Goal: Find specific page/section: Find specific page/section

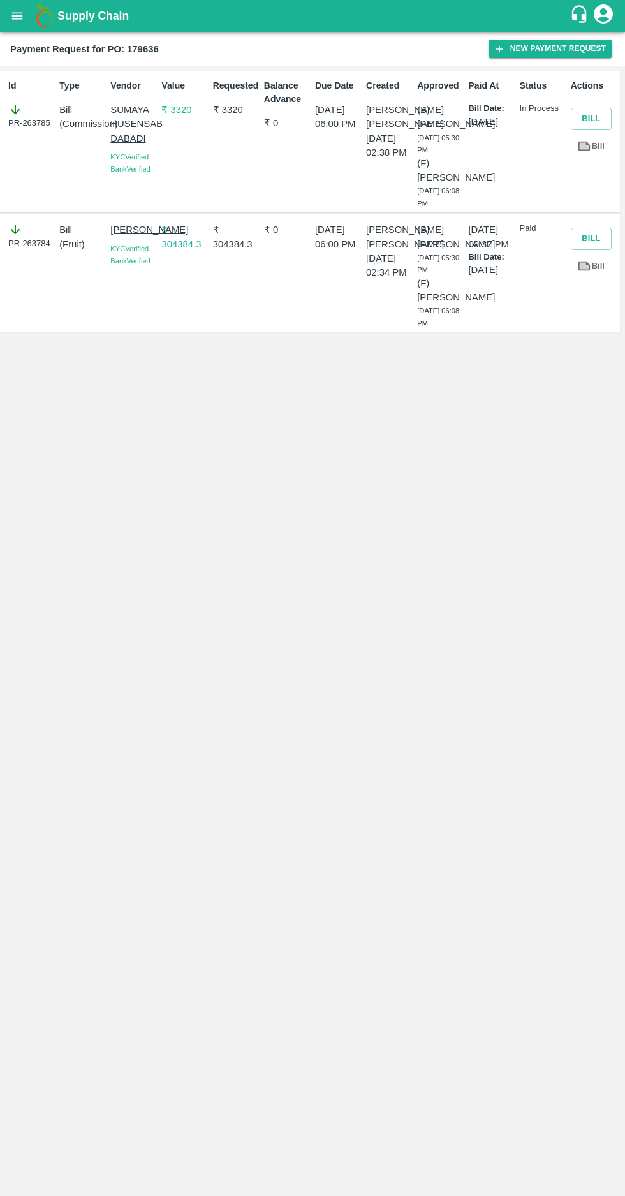
click at [17, 15] on icon "open drawer" at bounding box center [17, 16] width 14 height 14
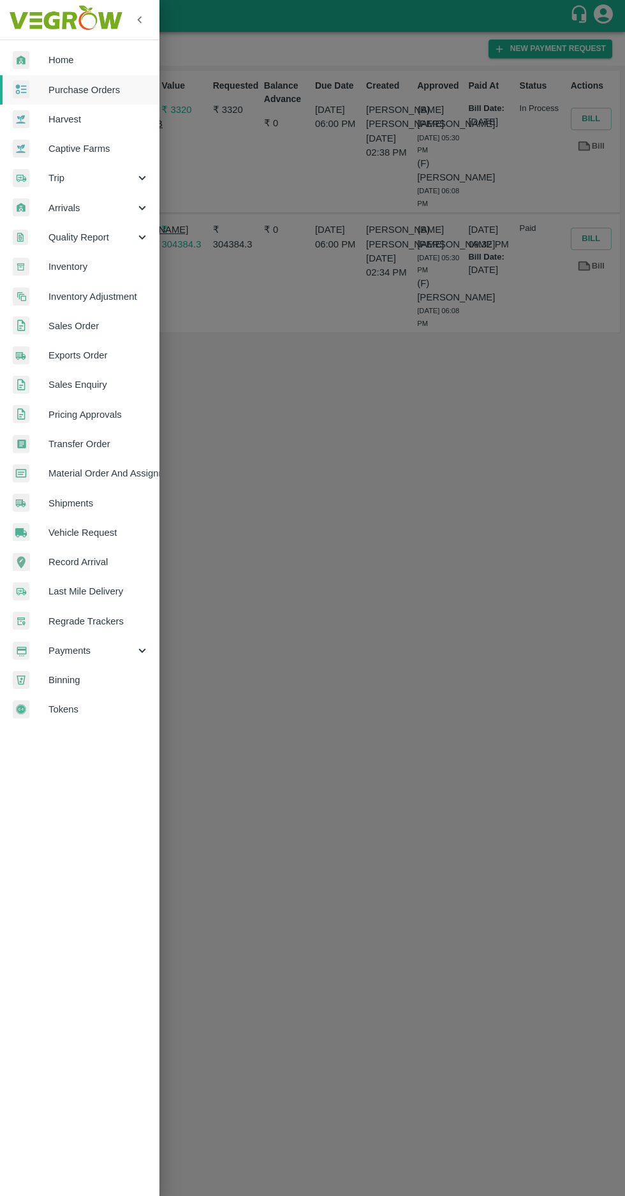
click at [29, 80] on img at bounding box center [21, 89] width 17 height 19
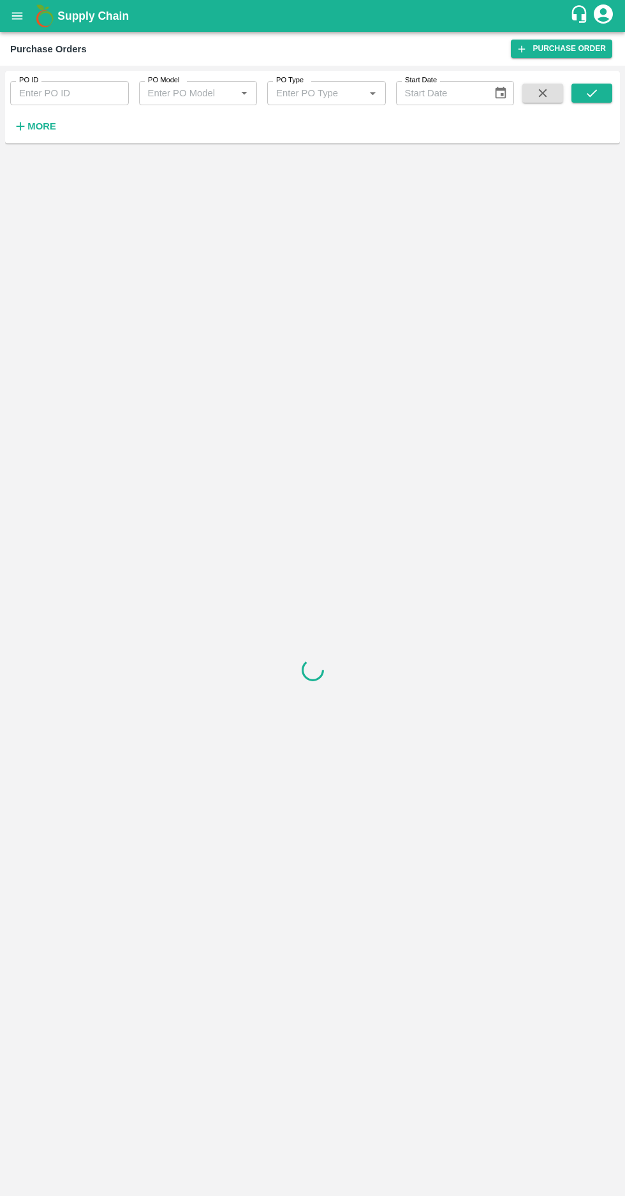
click at [41, 126] on strong "More" at bounding box center [41, 126] width 29 height 10
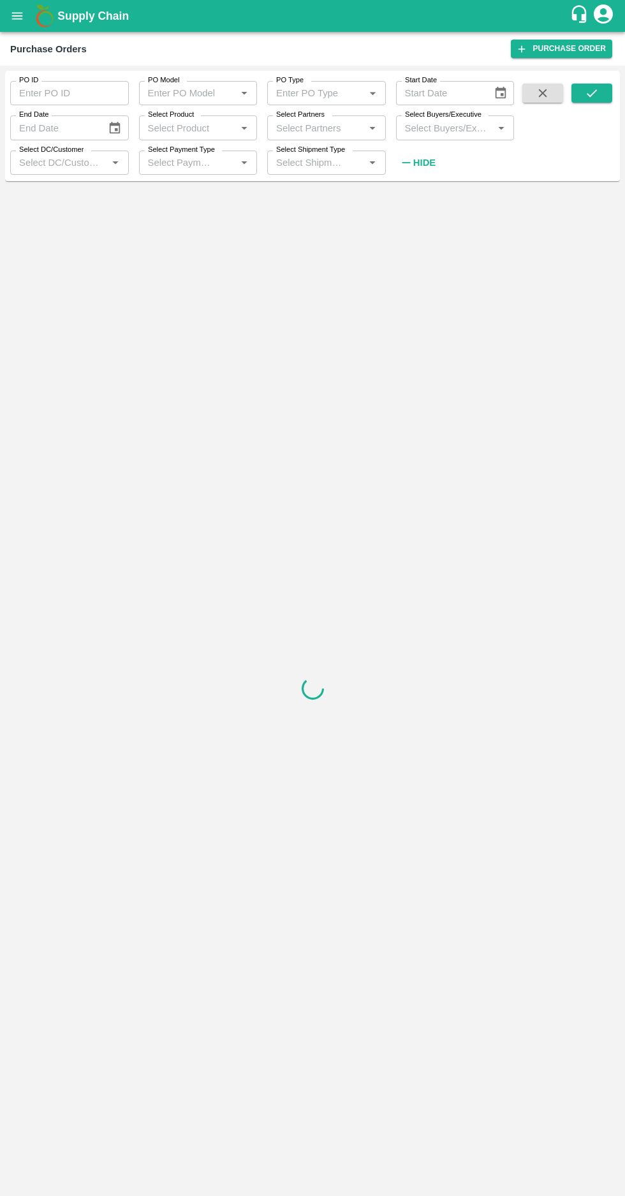
click at [432, 124] on input "Select Buyers/Executive" at bounding box center [445, 127] width 90 height 17
type input "afza"
click at [435, 203] on input "checkbox" at bounding box center [424, 194] width 26 height 26
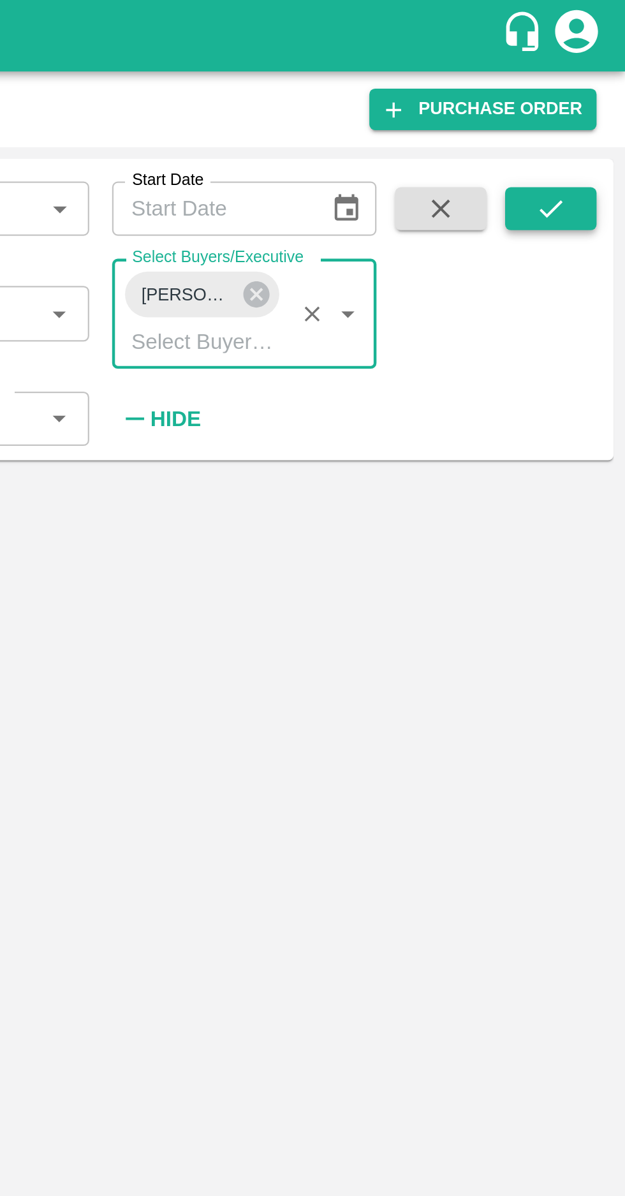
click at [588, 90] on icon "submit" at bounding box center [592, 93] width 14 height 14
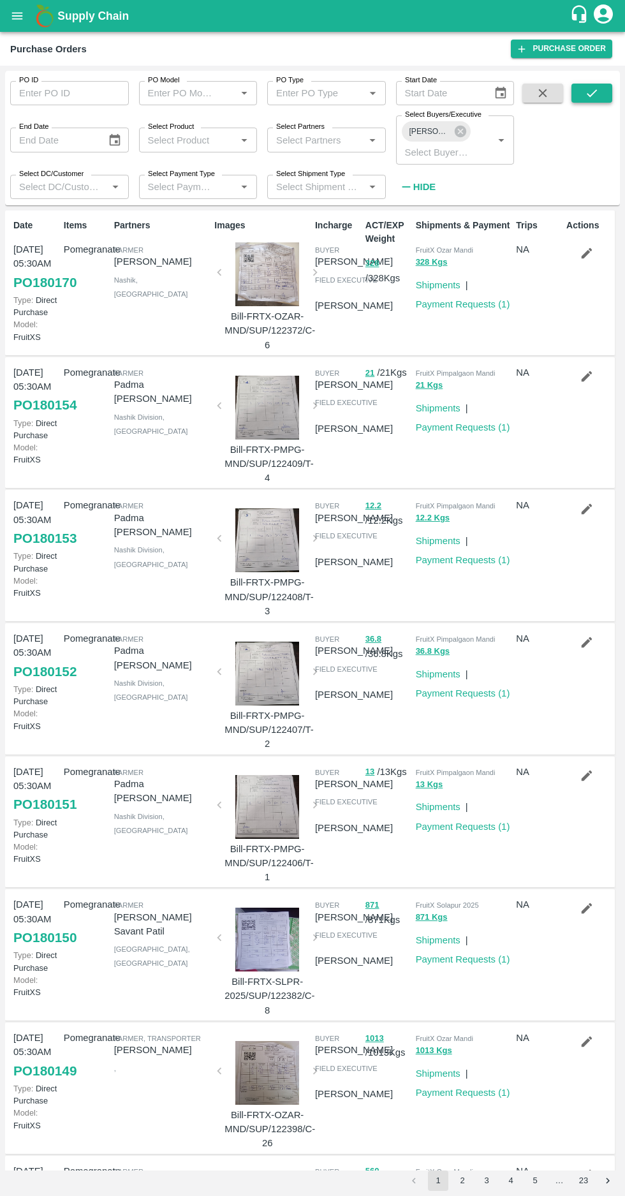
click at [581, 97] on button "submit" at bounding box center [592, 93] width 41 height 19
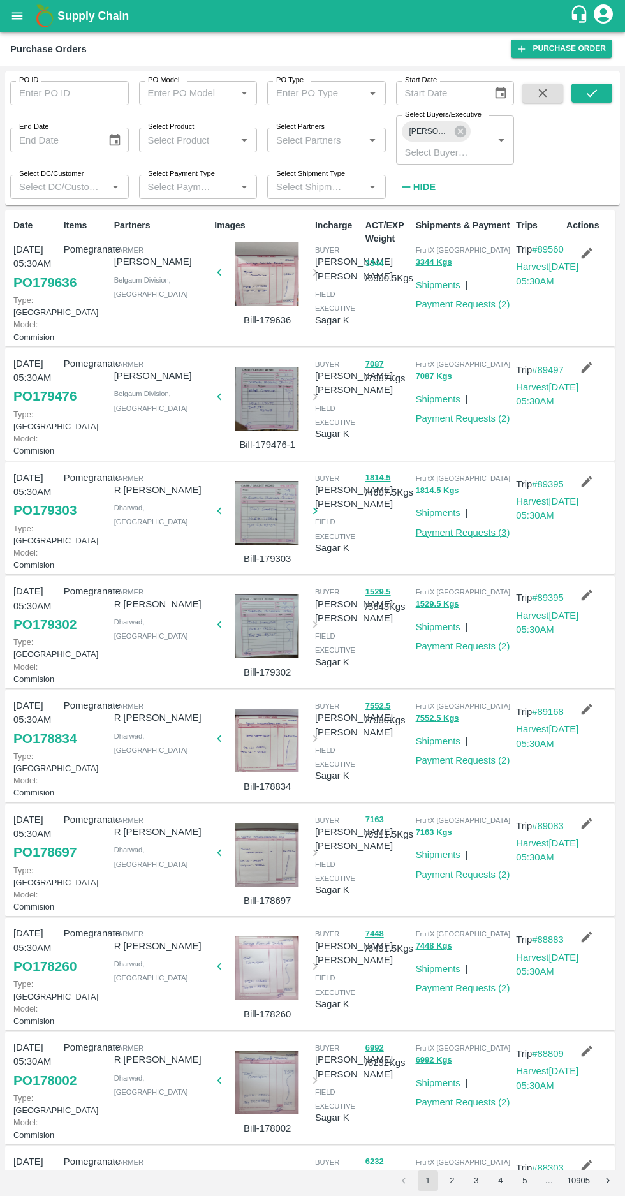
click at [465, 538] on link "Payment Requests ( 3 )" at bounding box center [463, 533] width 94 height 10
click at [458, 424] on link "Payment Requests ( 2 )" at bounding box center [463, 418] width 94 height 10
click at [463, 651] on link "Payment Requests ( 2 )" at bounding box center [463, 646] width 94 height 10
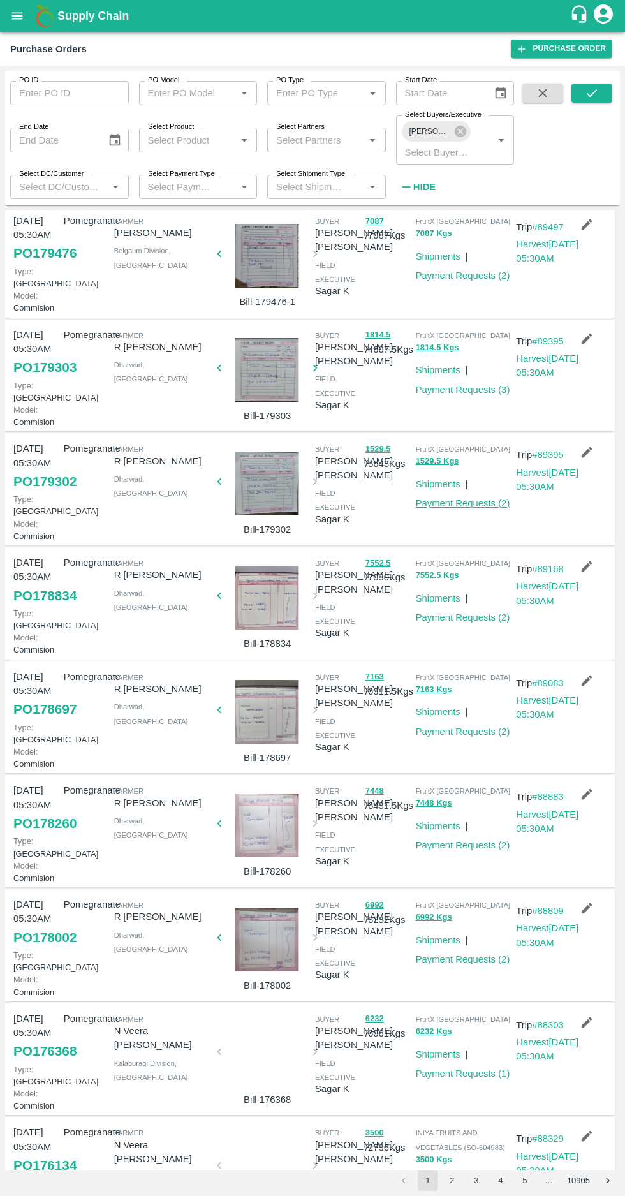
scroll to position [145, 0]
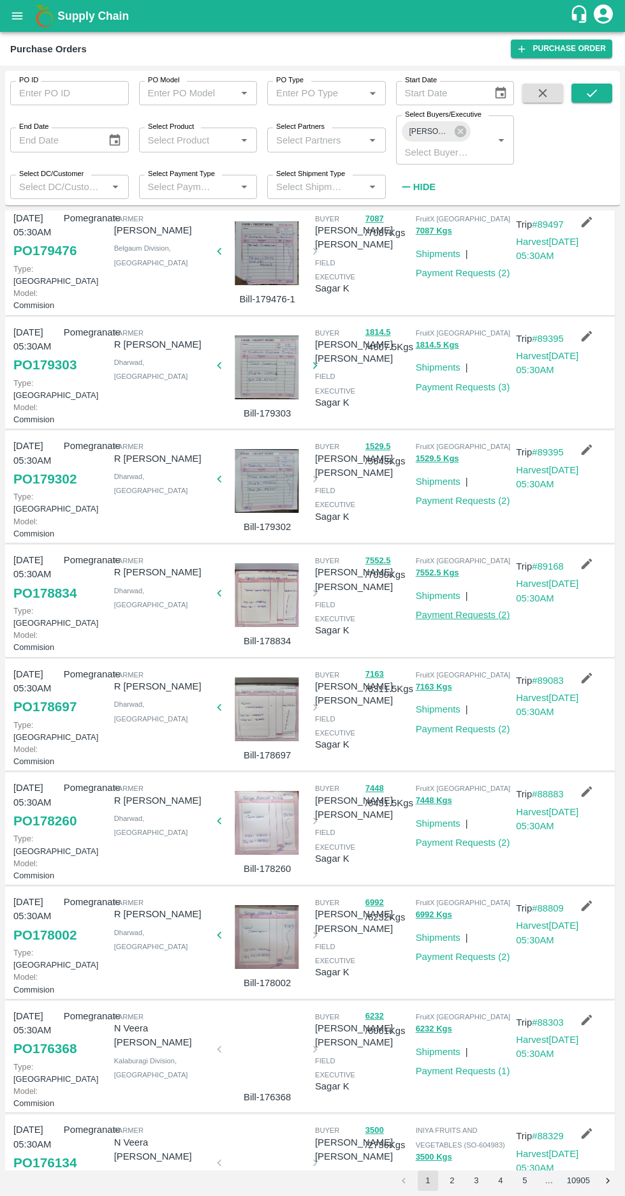
click at [451, 620] on link "Payment Requests ( 2 )" at bounding box center [463, 615] width 94 height 10
click at [450, 734] on link "Payment Requests ( 2 )" at bounding box center [463, 729] width 94 height 10
